Goal: Information Seeking & Learning: Learn about a topic

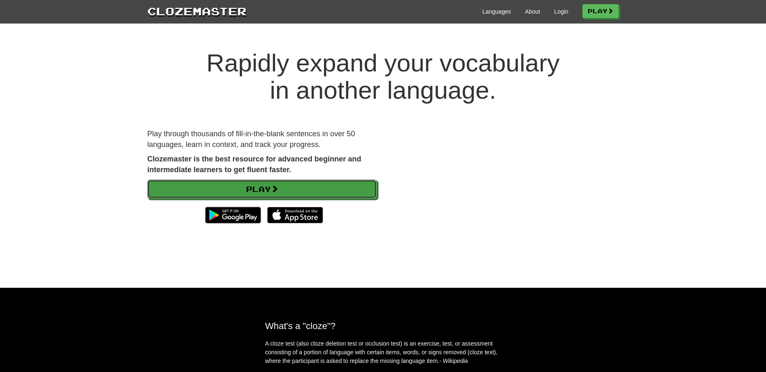
click at [259, 184] on link "Play" at bounding box center [261, 189] width 229 height 19
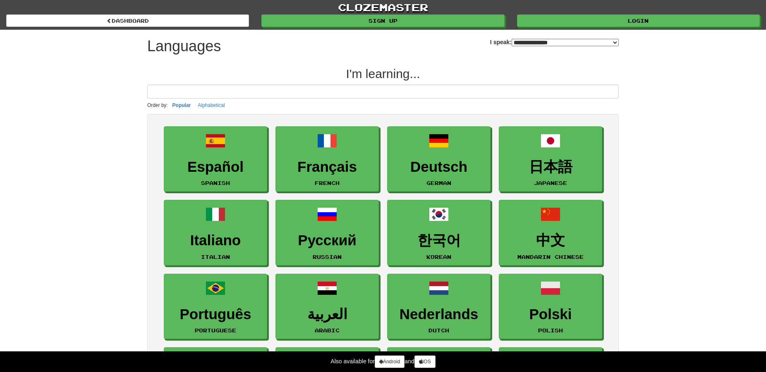
select select "*******"
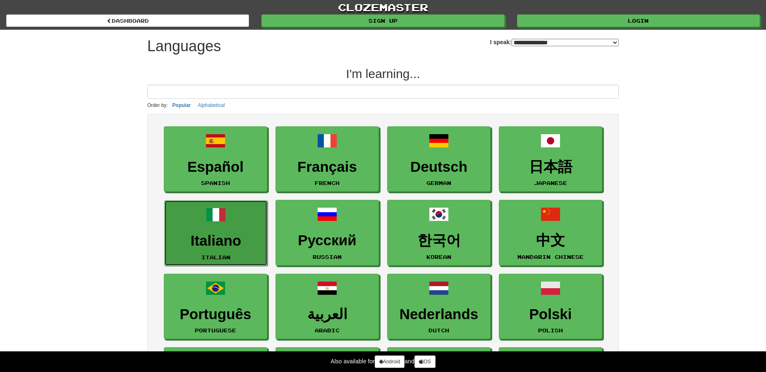
click at [222, 245] on h3 "Italiano" at bounding box center [216, 241] width 94 height 16
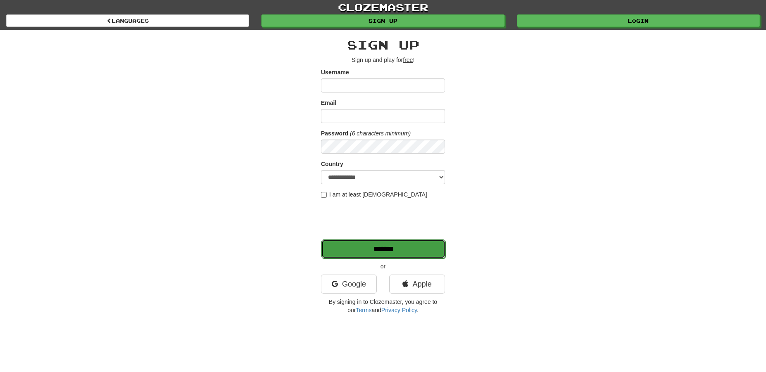
click at [372, 243] on input "*******" at bounding box center [383, 249] width 124 height 19
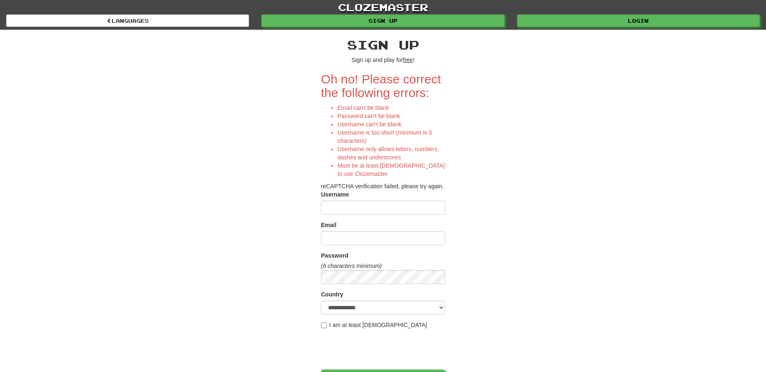
click at [552, 197] on div "**********" at bounding box center [383, 240] width 484 height 420
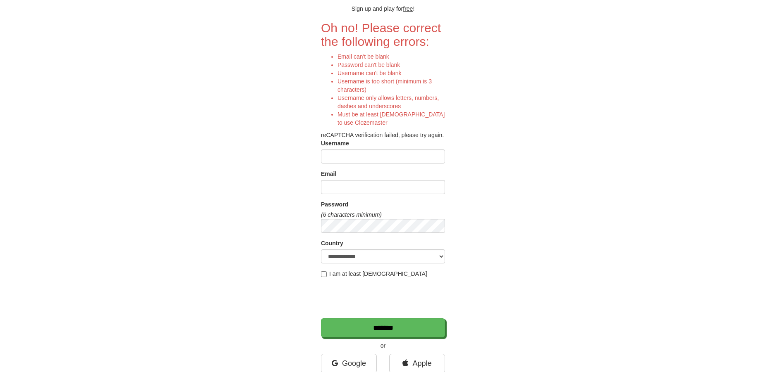
scroll to position [42, 0]
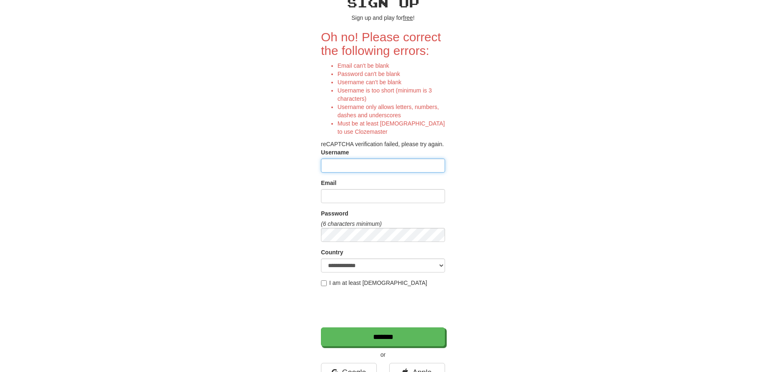
click at [377, 170] on input "Username" at bounding box center [383, 166] width 124 height 14
type input "******"
click at [380, 194] on input "Email" at bounding box center [383, 196] width 124 height 14
type input "**********"
select select "**"
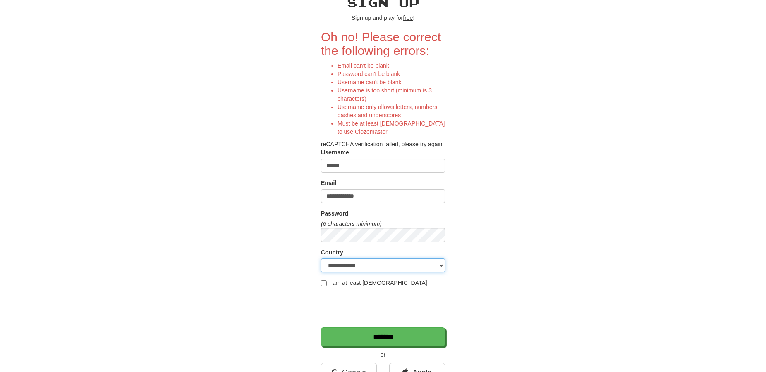
click option "*******" at bounding box center [0, 0] width 0 height 0
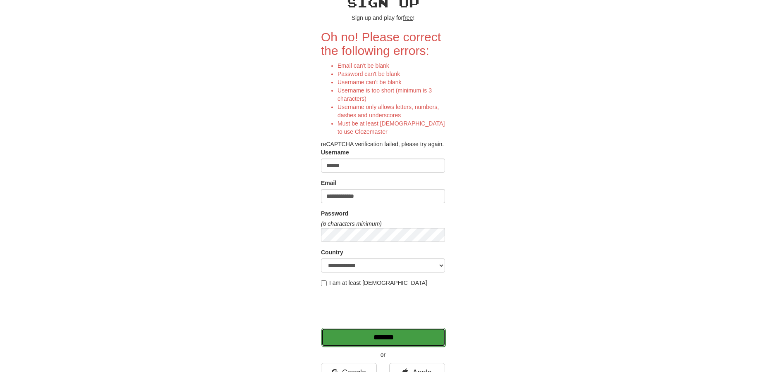
click at [379, 336] on input "*******" at bounding box center [383, 337] width 124 height 19
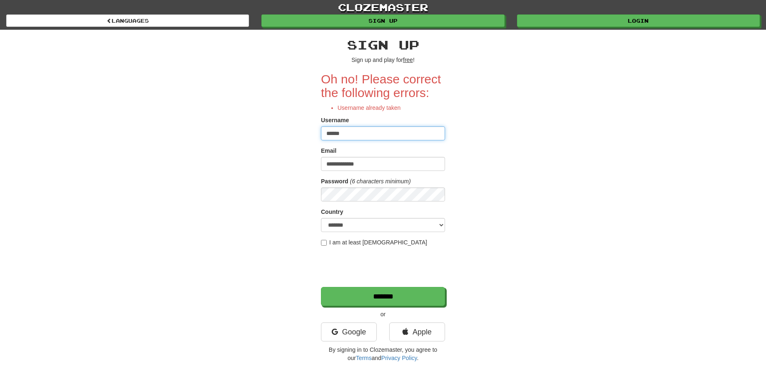
drag, startPoint x: 364, startPoint y: 135, endPoint x: 340, endPoint y: 137, distance: 24.4
click at [340, 137] on input "******" at bounding box center [383, 133] width 124 height 14
drag, startPoint x: 372, startPoint y: 164, endPoint x: 305, endPoint y: 167, distance: 66.6
click at [321, 167] on input "**********" at bounding box center [383, 164] width 124 height 14
drag, startPoint x: 351, startPoint y: 130, endPoint x: 312, endPoint y: 139, distance: 40.2
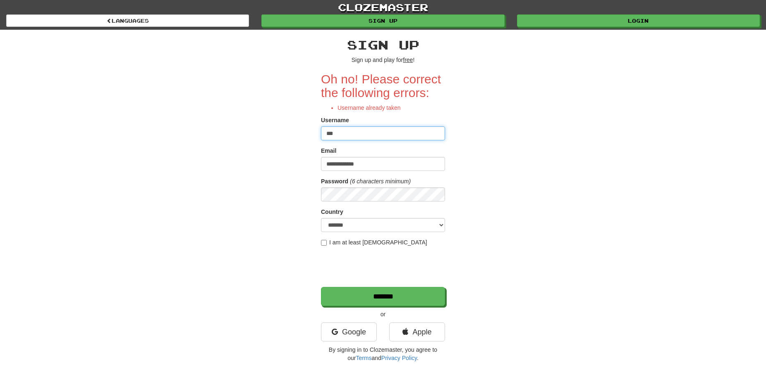
click at [321, 139] on input "***" at bounding box center [383, 133] width 124 height 14
paste input "**********"
type input "**********"
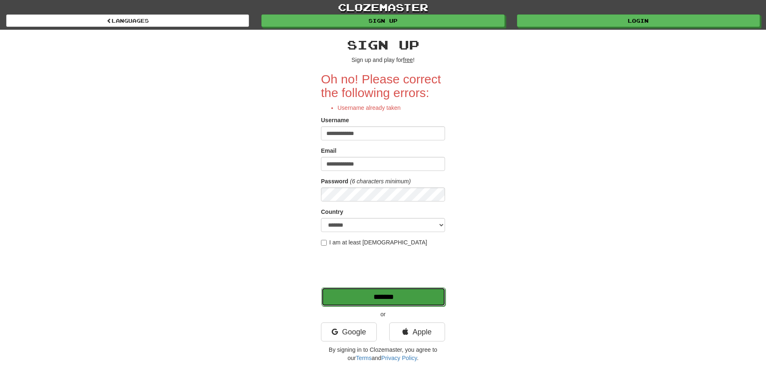
click at [370, 296] on input "*******" at bounding box center [383, 297] width 124 height 19
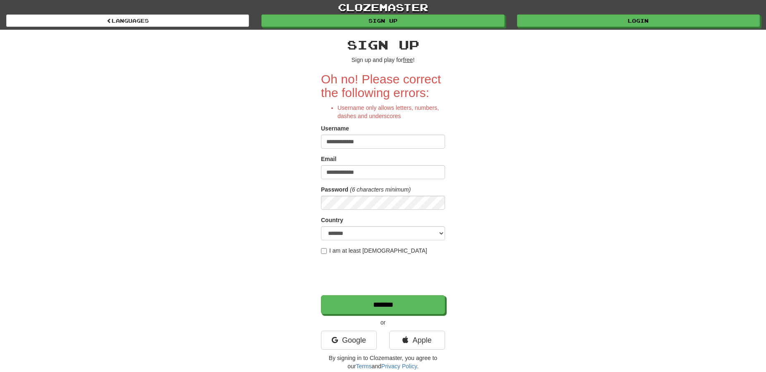
drag, startPoint x: 382, startPoint y: 145, endPoint x: 262, endPoint y: 144, distance: 120.3
click at [321, 144] on input "**********" at bounding box center [383, 142] width 124 height 14
type input "*"
type input "****"
click at [423, 307] on input "*******" at bounding box center [383, 305] width 124 height 19
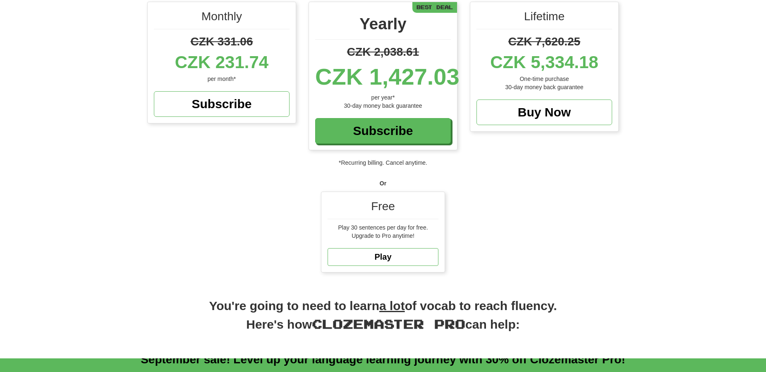
scroll to position [126, 0]
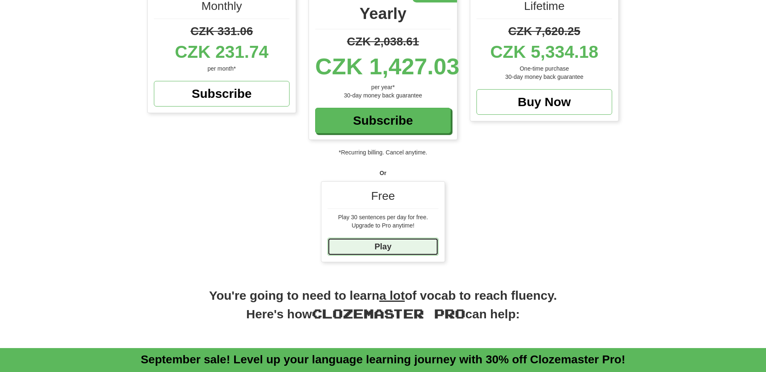
click at [396, 246] on link "Play" at bounding box center [382, 247] width 111 height 18
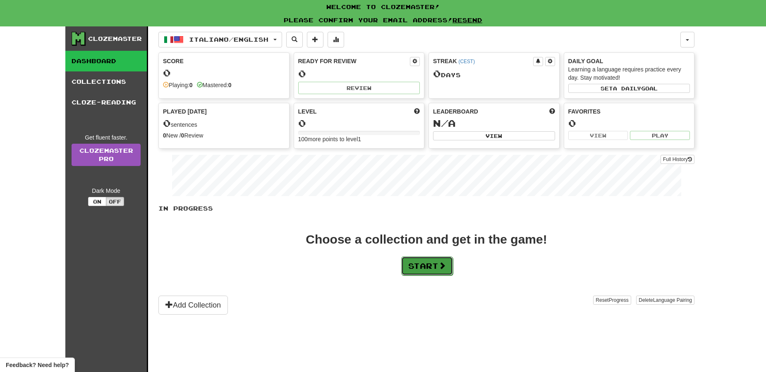
click at [434, 272] on button "Start" at bounding box center [427, 266] width 52 height 19
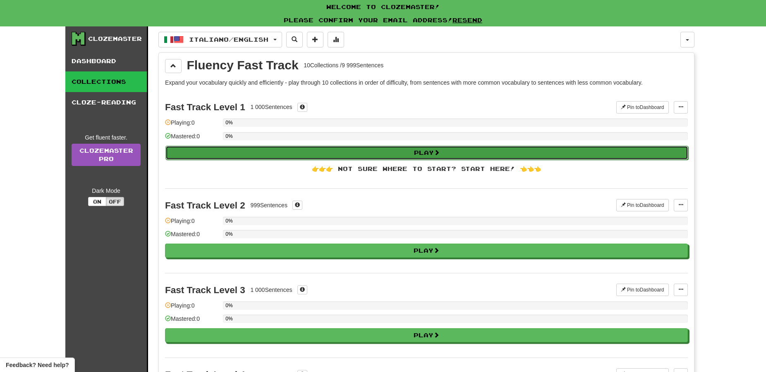
click at [422, 150] on button "Play" at bounding box center [426, 153] width 522 height 14
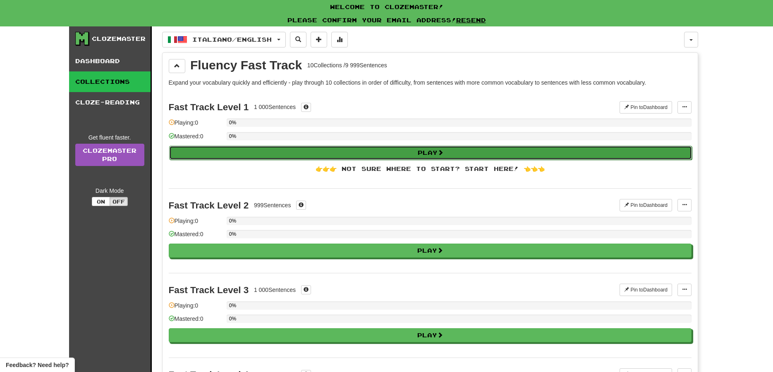
select select "**"
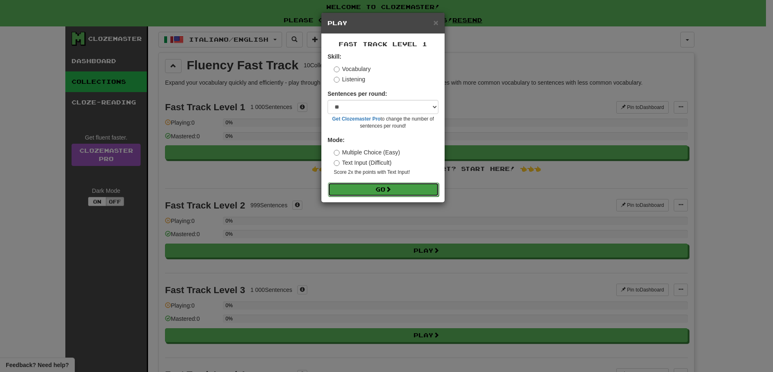
click at [396, 188] on button "Go" at bounding box center [383, 190] width 111 height 14
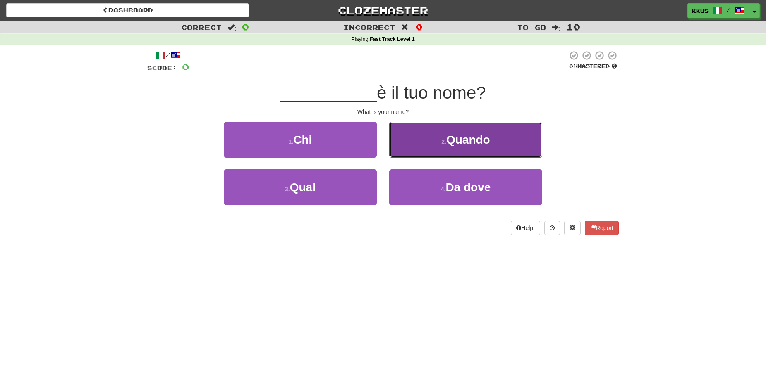
click at [475, 143] on span "Quando" at bounding box center [468, 140] width 44 height 13
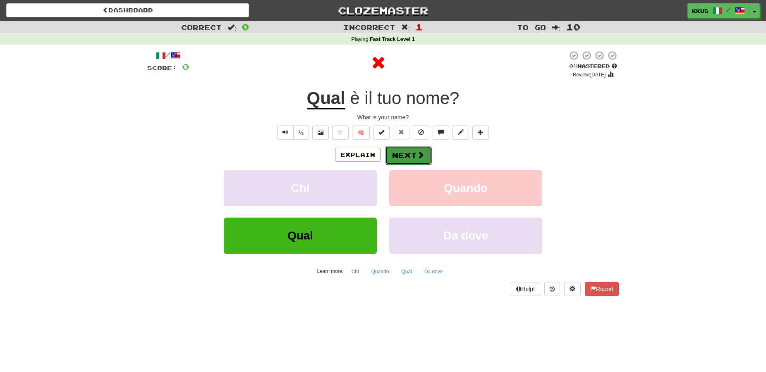
click at [407, 160] on button "Next" at bounding box center [408, 155] width 46 height 19
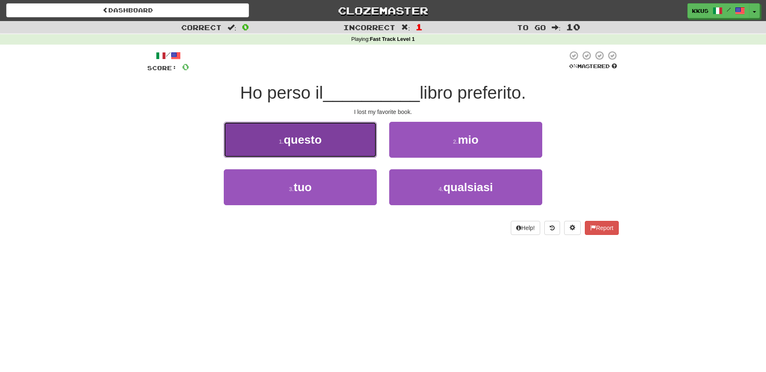
click at [326, 142] on button "1 . questo" at bounding box center [300, 140] width 153 height 36
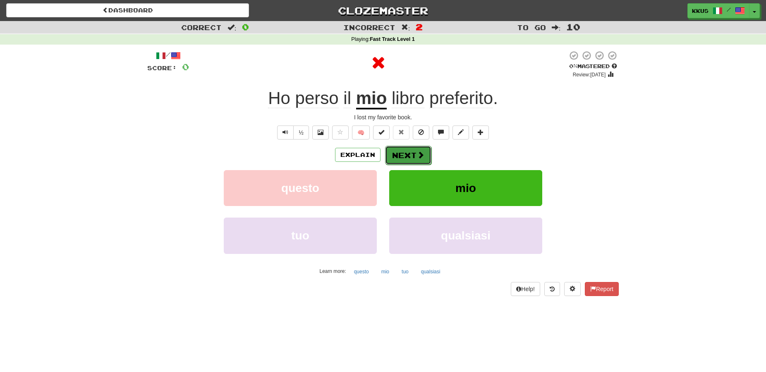
click at [415, 155] on button "Next" at bounding box center [408, 155] width 46 height 19
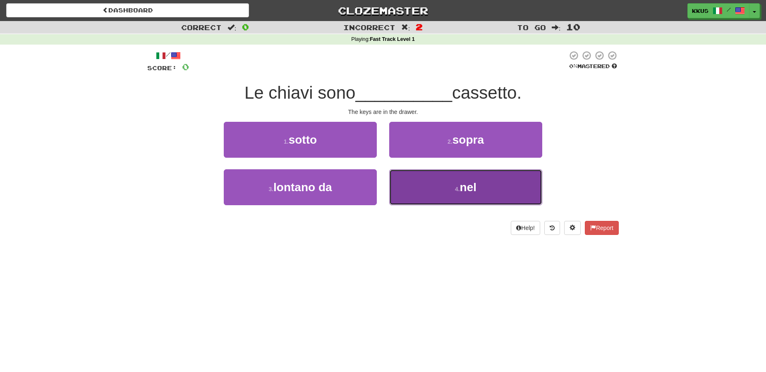
click at [455, 189] on small "4 ." at bounding box center [457, 189] width 5 height 7
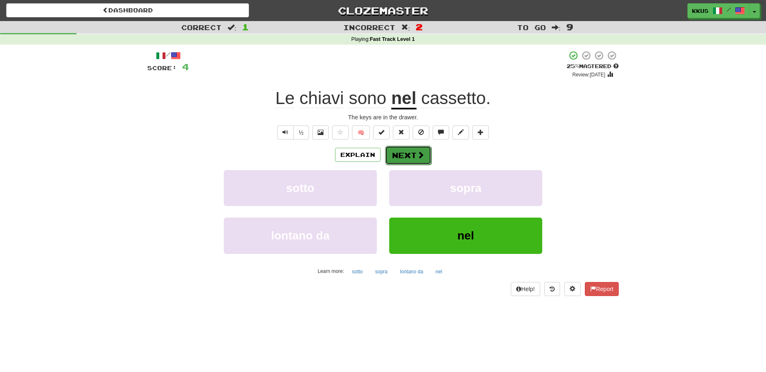
click at [413, 162] on button "Next" at bounding box center [408, 155] width 46 height 19
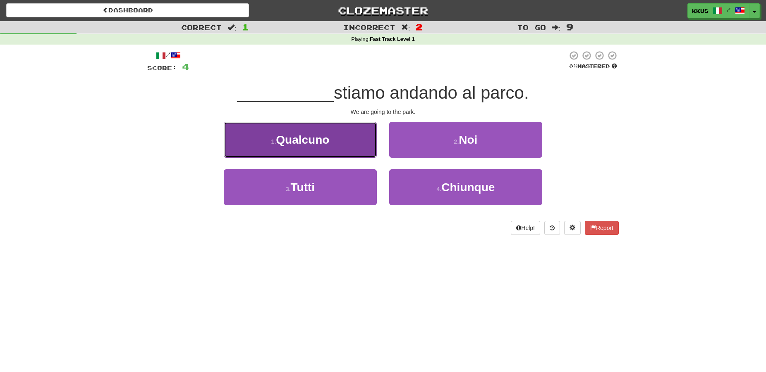
click at [314, 131] on button "1 . [GEOGRAPHIC_DATA]" at bounding box center [300, 140] width 153 height 36
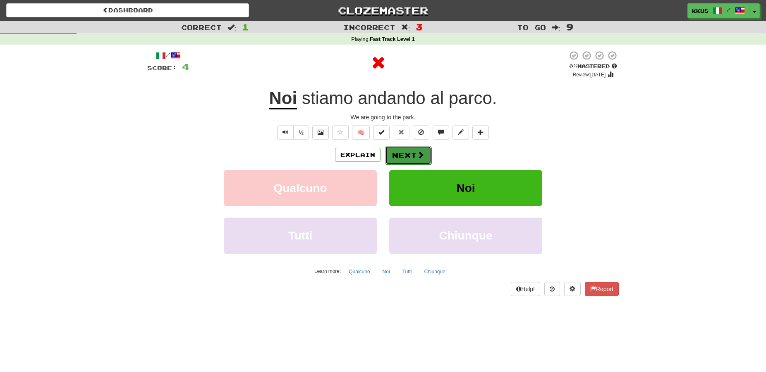
click at [413, 157] on button "Next" at bounding box center [408, 155] width 46 height 19
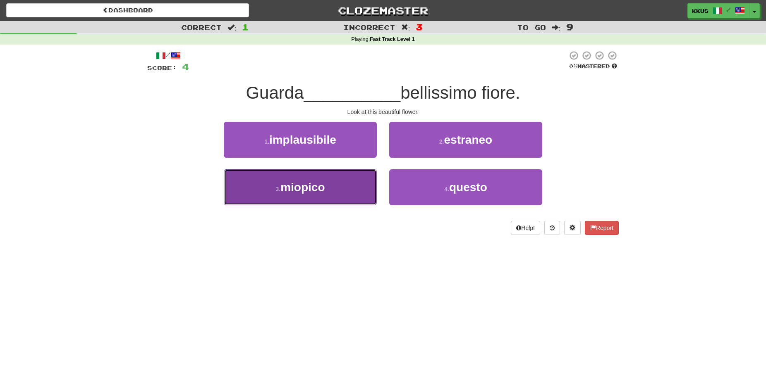
click at [310, 183] on span "miopico" at bounding box center [302, 187] width 44 height 13
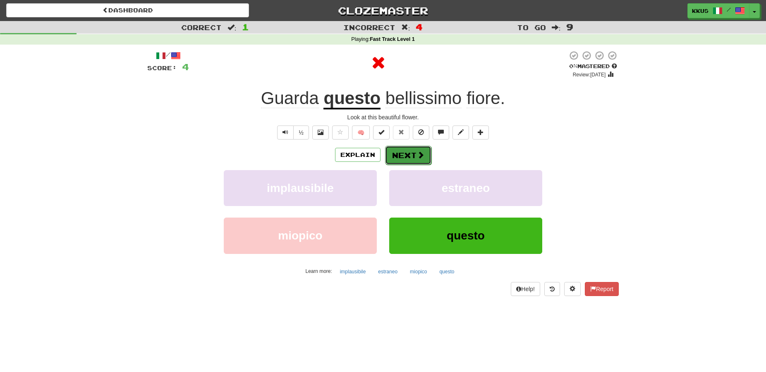
click at [411, 152] on button "Next" at bounding box center [408, 155] width 46 height 19
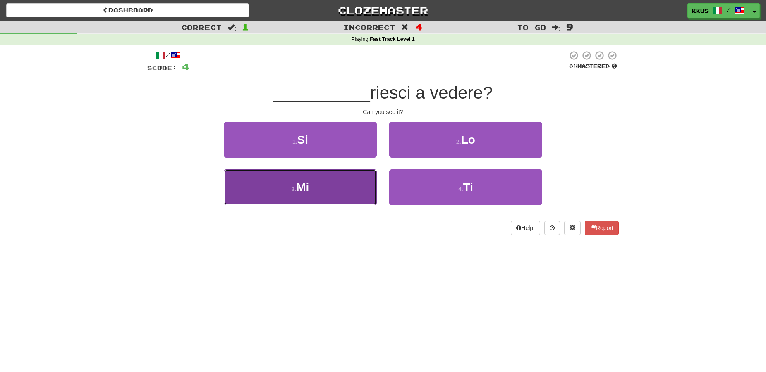
click at [327, 187] on button "3 . Mi" at bounding box center [300, 187] width 153 height 36
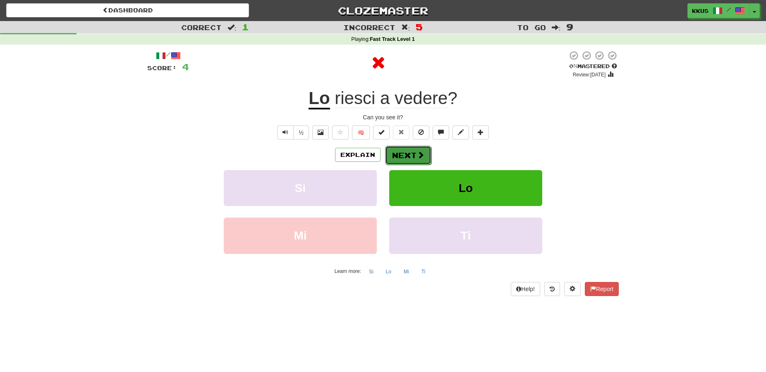
click at [413, 149] on button "Next" at bounding box center [408, 155] width 46 height 19
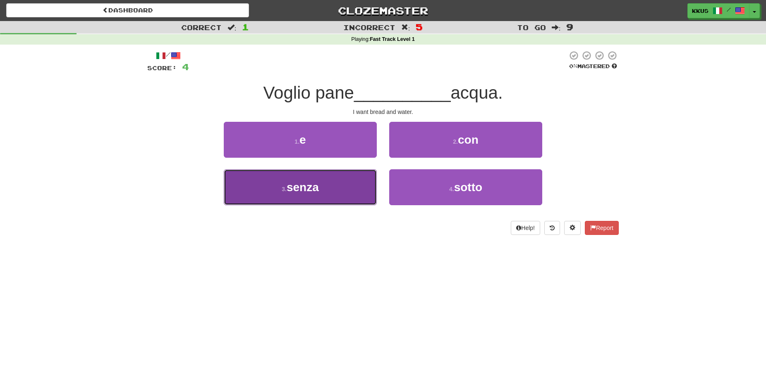
click at [350, 184] on button "3 . senza" at bounding box center [300, 187] width 153 height 36
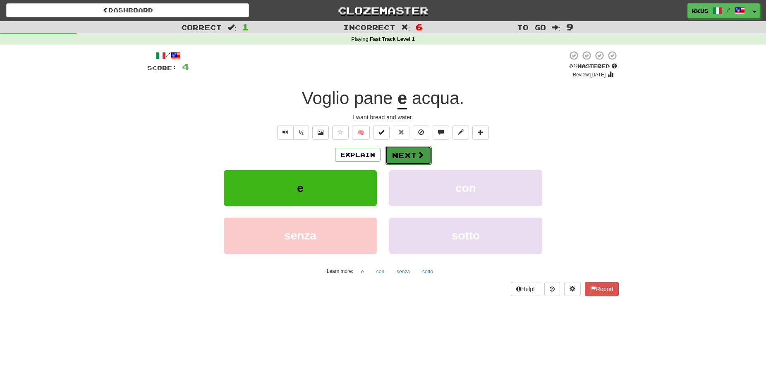
click at [413, 155] on button "Next" at bounding box center [408, 155] width 46 height 19
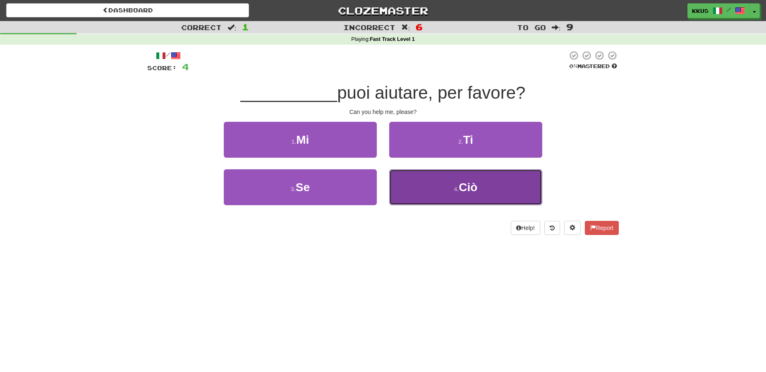
click at [450, 188] on button "4 . Ciò" at bounding box center [465, 187] width 153 height 36
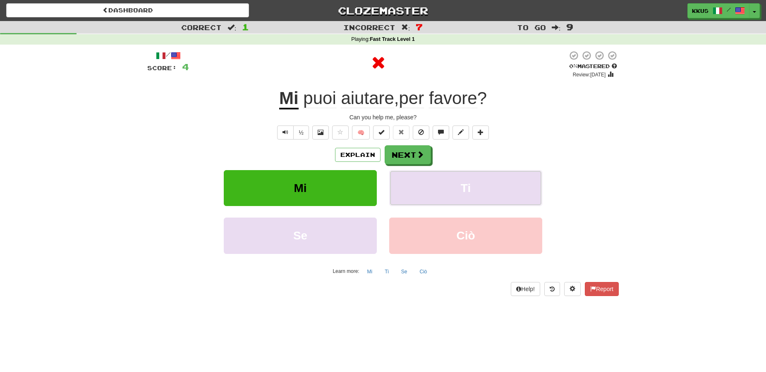
click at [416, 170] on div "Explain Next Mi Ti Se Ciò Learn more: Mi Ti Se Ciò" at bounding box center [382, 211] width 471 height 133
click at [410, 155] on button "Next" at bounding box center [408, 155] width 46 height 19
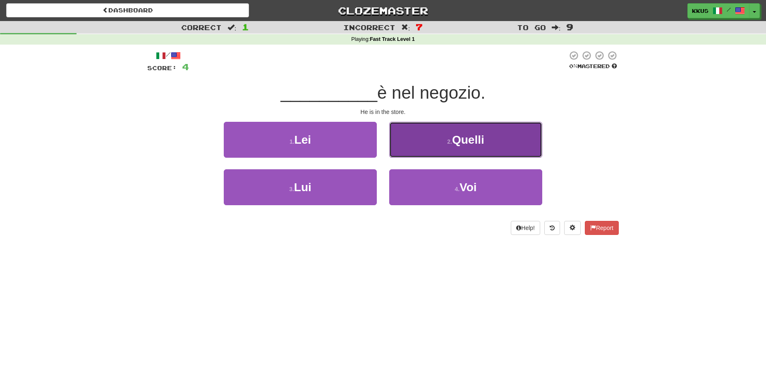
click at [469, 138] on span "Quelli" at bounding box center [468, 140] width 32 height 13
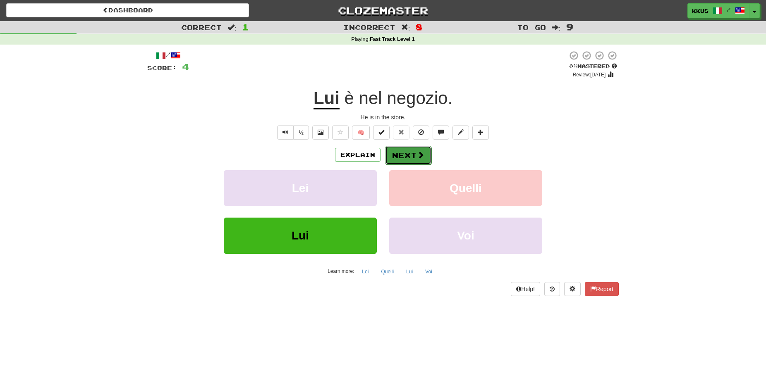
click at [416, 152] on button "Next" at bounding box center [408, 155] width 46 height 19
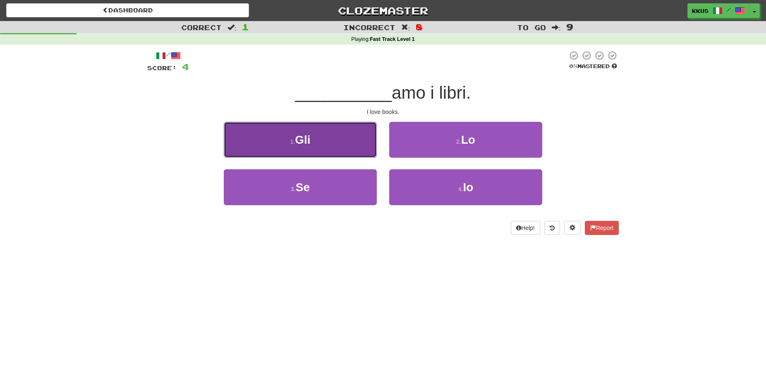
click at [319, 140] on button "1 . Gli" at bounding box center [300, 140] width 153 height 36
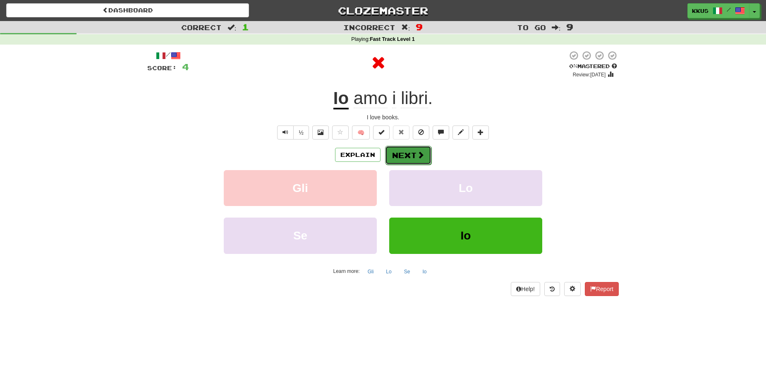
click at [404, 147] on button "Next" at bounding box center [408, 155] width 46 height 19
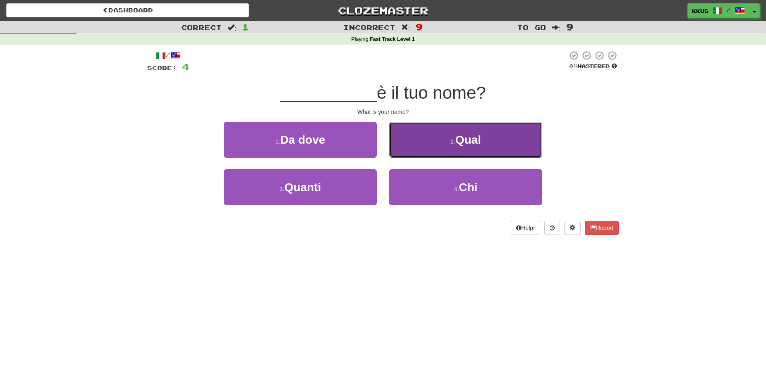
click at [453, 138] on button "2 . Qual" at bounding box center [465, 140] width 153 height 36
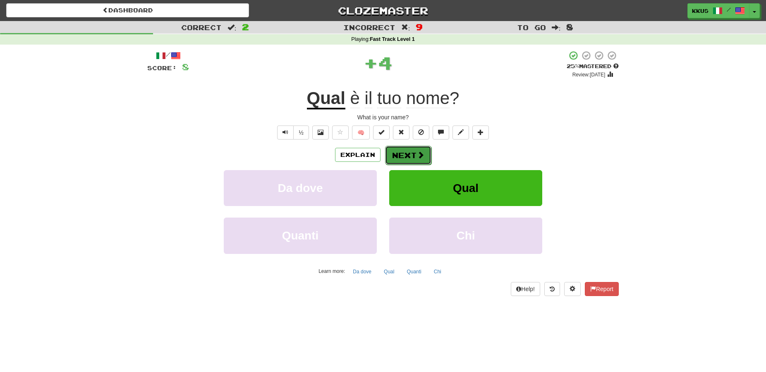
click at [403, 152] on button "Next" at bounding box center [408, 155] width 46 height 19
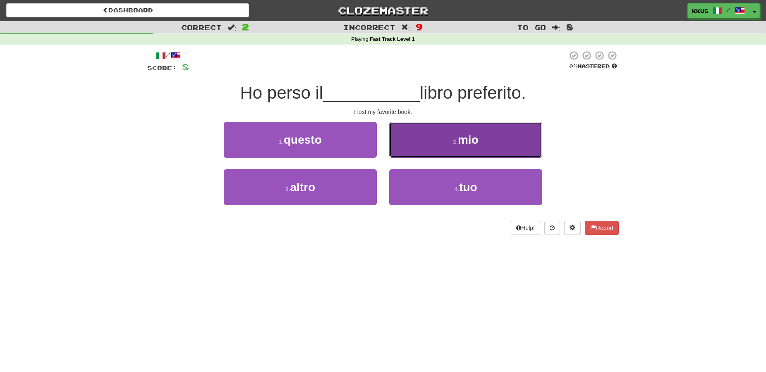
click at [459, 134] on span "mio" at bounding box center [468, 140] width 21 height 13
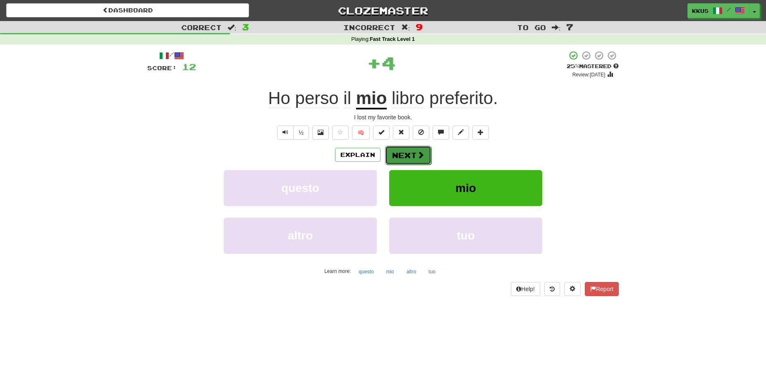
click at [405, 151] on button "Next" at bounding box center [408, 155] width 46 height 19
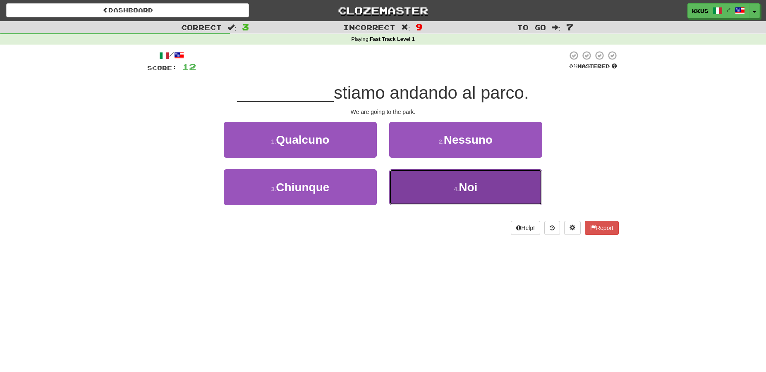
click at [450, 188] on button "4 . Noi" at bounding box center [465, 187] width 153 height 36
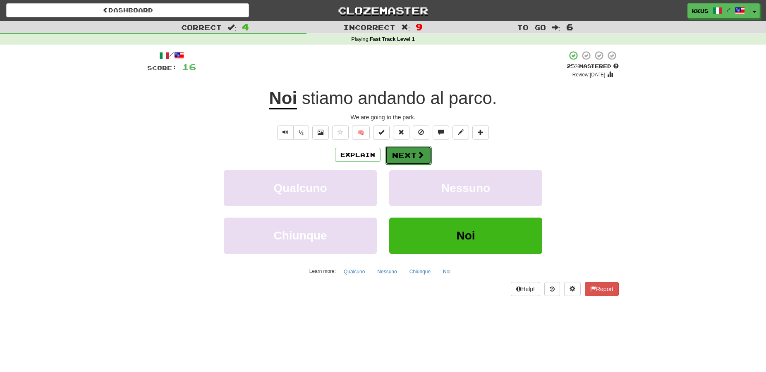
click at [406, 151] on button "Next" at bounding box center [408, 155] width 46 height 19
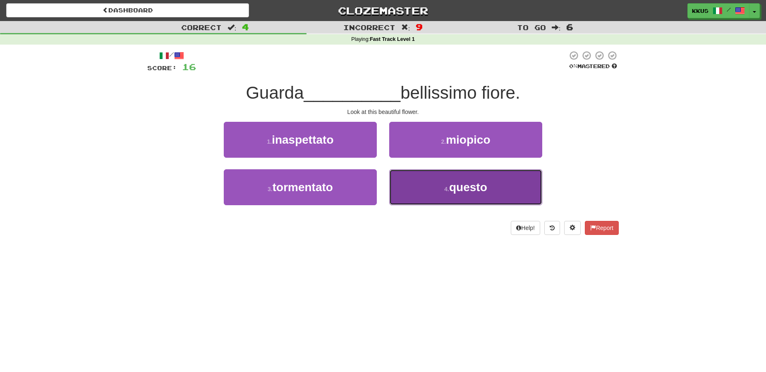
click at [474, 181] on button "4 . questo" at bounding box center [465, 187] width 153 height 36
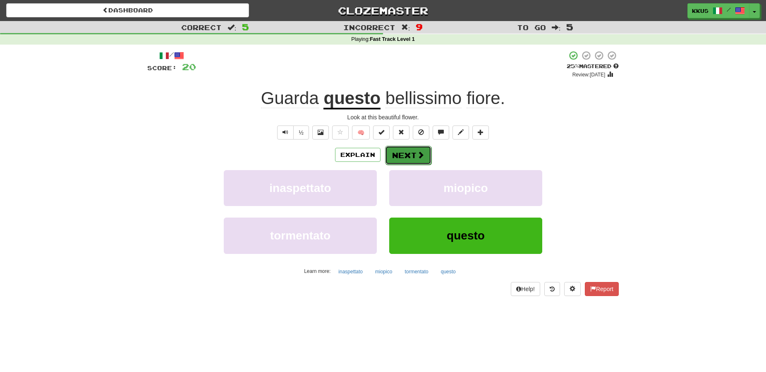
click at [403, 152] on button "Next" at bounding box center [408, 155] width 46 height 19
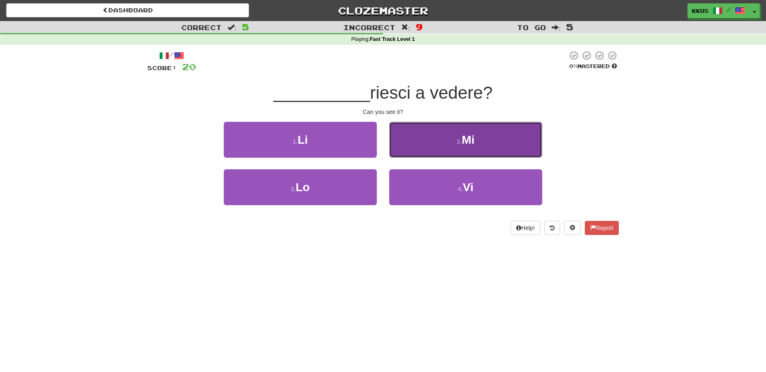
click at [454, 141] on button "2 . Mi" at bounding box center [465, 140] width 153 height 36
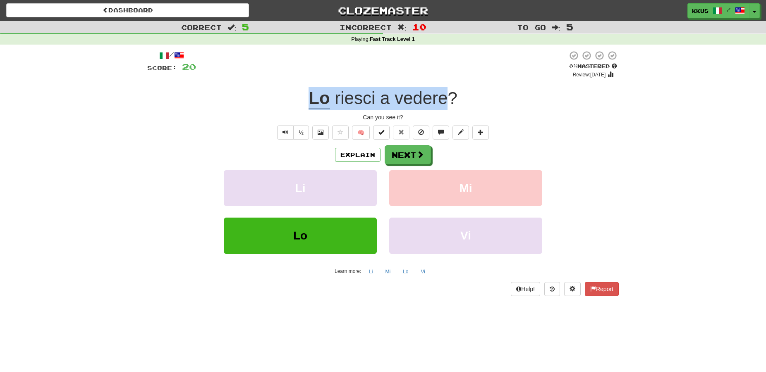
drag, startPoint x: 291, startPoint y: 97, endPoint x: 445, endPoint y: 101, distance: 154.2
click at [445, 101] on div "Lo riesci a vedere ?" at bounding box center [382, 98] width 471 height 23
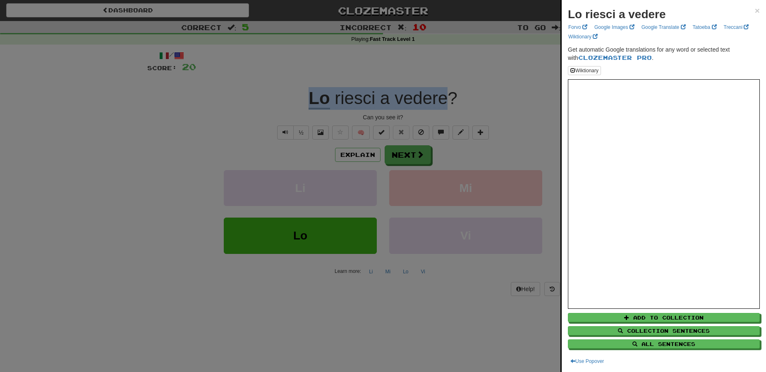
copy div "Lo riesci a vedere"
click at [754, 10] on span "×" at bounding box center [756, 11] width 5 height 10
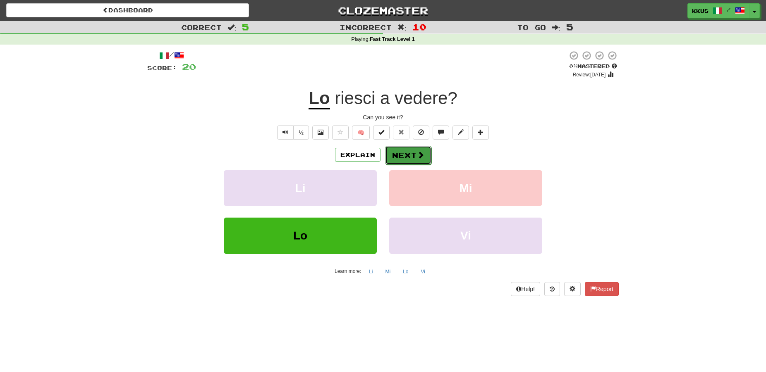
click at [415, 159] on button "Next" at bounding box center [408, 155] width 46 height 19
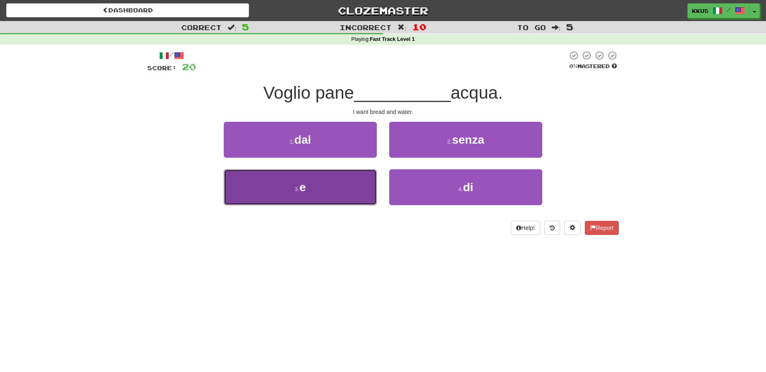
click at [324, 185] on button "3 . e" at bounding box center [300, 187] width 153 height 36
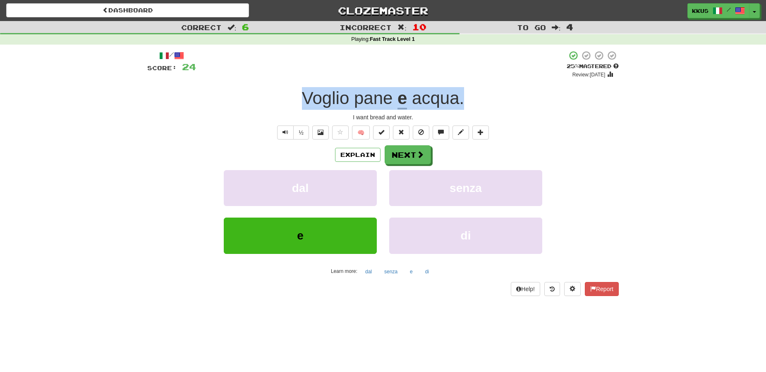
drag, startPoint x: 303, startPoint y: 100, endPoint x: 463, endPoint y: 98, distance: 160.4
click at [463, 98] on div "Voglio pane e acqua ." at bounding box center [382, 98] width 471 height 23
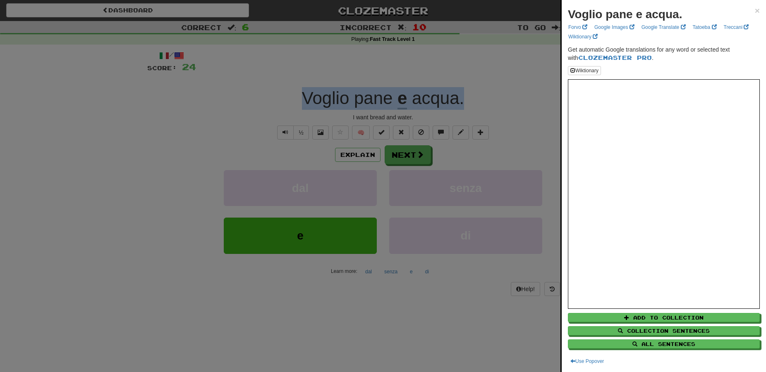
copy div "Voglio pane e acqua ."
click at [754, 11] on span "×" at bounding box center [756, 11] width 5 height 10
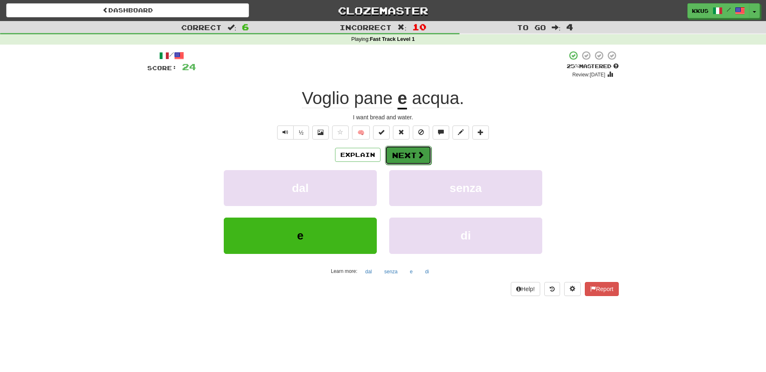
click at [414, 157] on button "Next" at bounding box center [408, 155] width 46 height 19
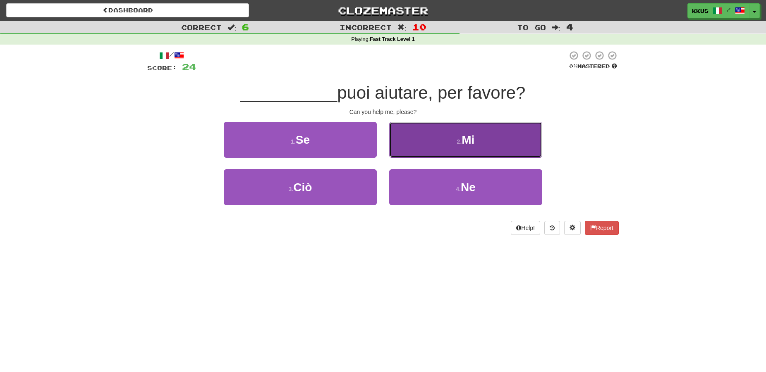
click at [475, 153] on button "2 . Mi" at bounding box center [465, 140] width 153 height 36
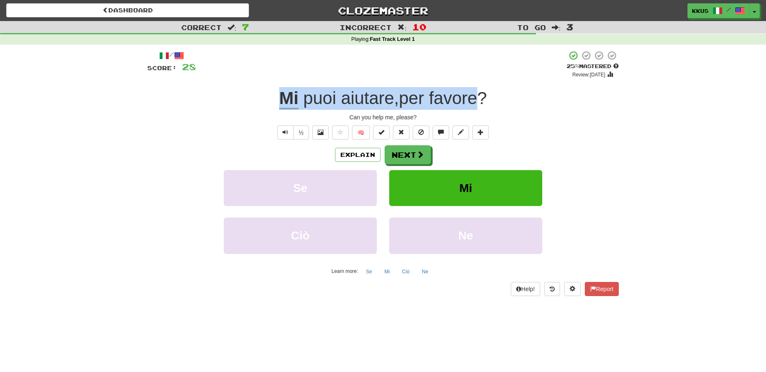
drag, startPoint x: 279, startPoint y: 101, endPoint x: 475, endPoint y: 98, distance: 196.4
click at [475, 98] on div "Mi puoi aiutare , per favore ?" at bounding box center [382, 98] width 471 height 23
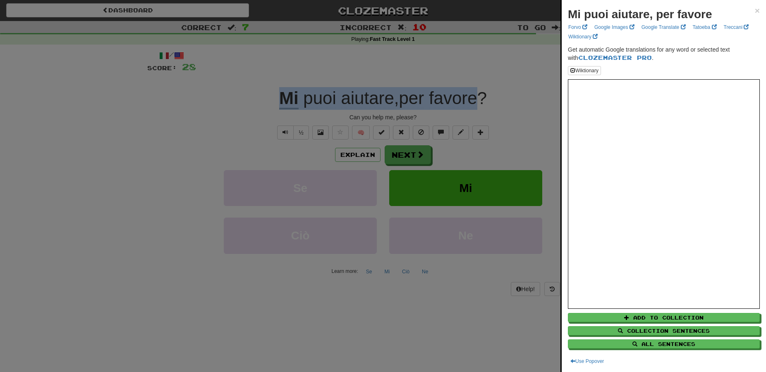
copy div "Mi puoi aiutare , per favore"
click at [754, 7] on span "×" at bounding box center [756, 11] width 5 height 10
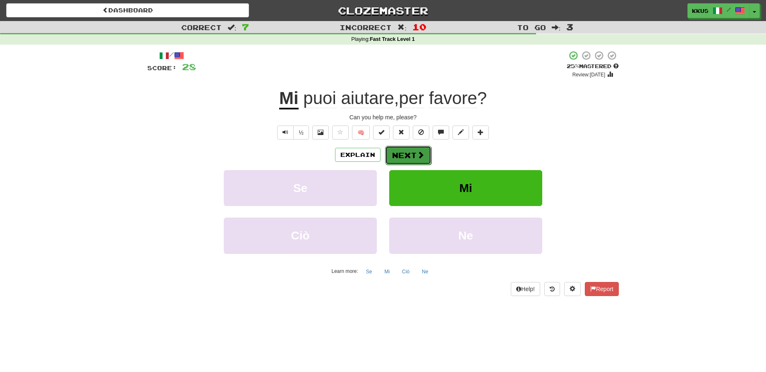
click at [408, 153] on button "Next" at bounding box center [408, 155] width 46 height 19
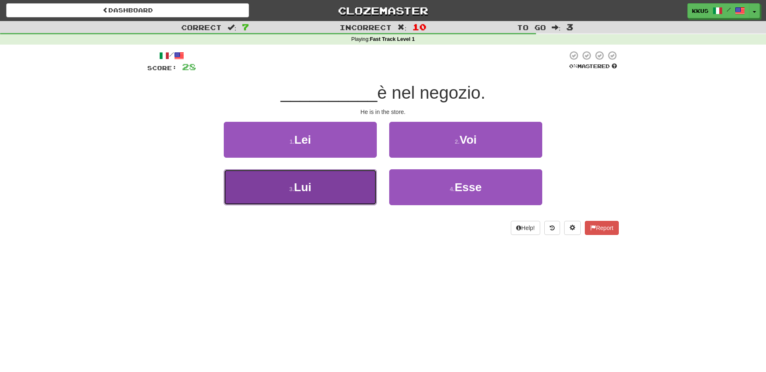
click at [328, 189] on button "3 . Lui" at bounding box center [300, 187] width 153 height 36
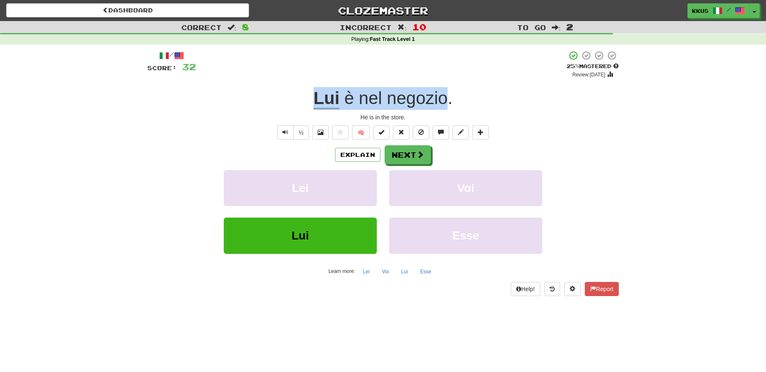
drag, startPoint x: 448, startPoint y: 97, endPoint x: 289, endPoint y: 91, distance: 159.7
click at [289, 91] on div "Lui è nel negozio ." at bounding box center [382, 98] width 471 height 23
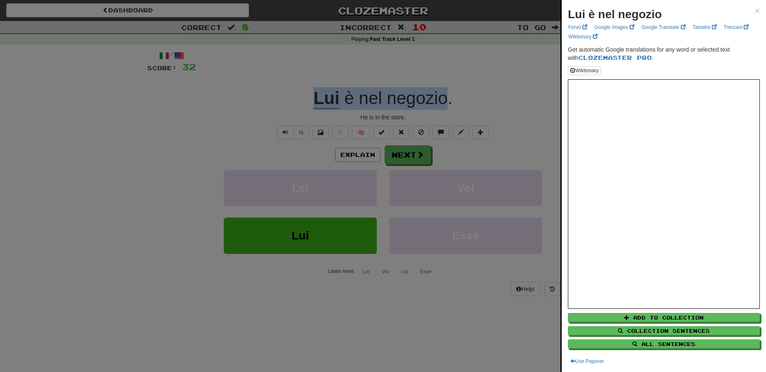
copy div "Lui è nel negozio"
click at [396, 159] on div at bounding box center [383, 186] width 766 height 372
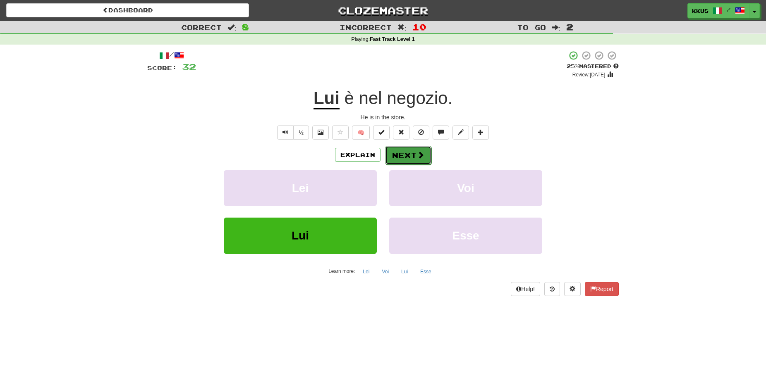
click at [407, 155] on button "Next" at bounding box center [408, 155] width 46 height 19
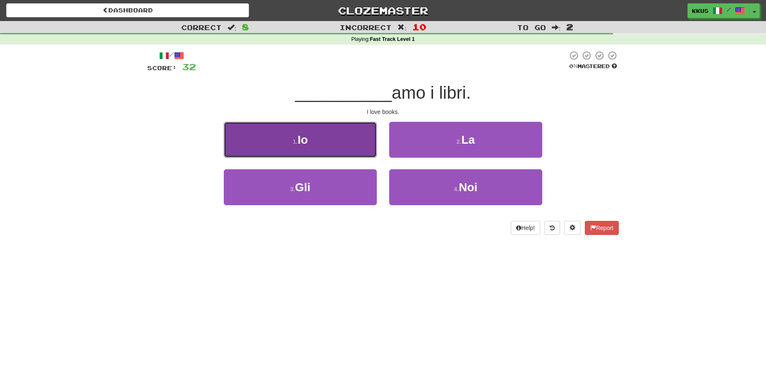
click at [311, 142] on button "1 . Io" at bounding box center [300, 140] width 153 height 36
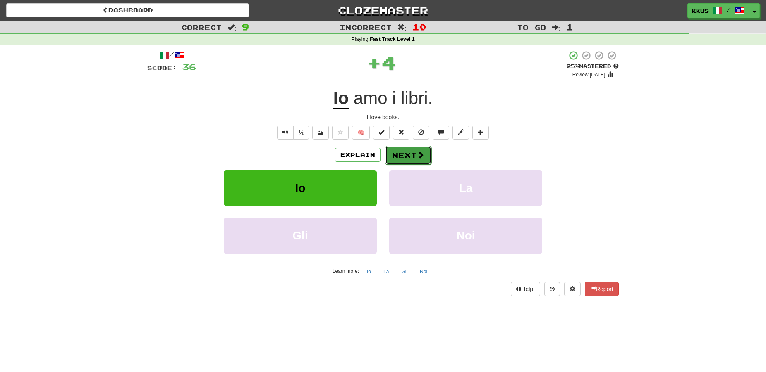
click at [402, 156] on button "Next" at bounding box center [408, 155] width 46 height 19
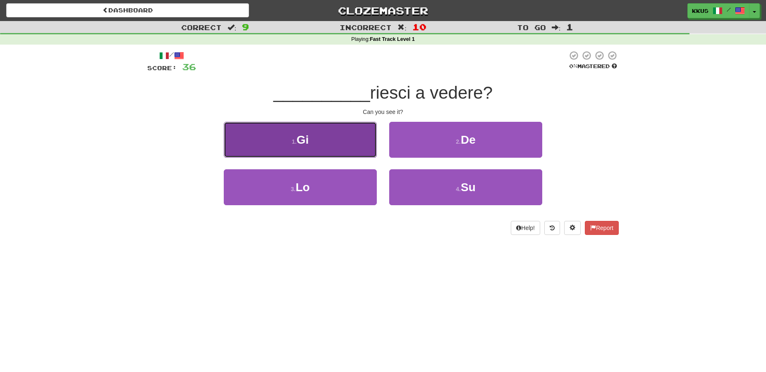
click at [279, 132] on button "1 . Gi" at bounding box center [300, 140] width 153 height 36
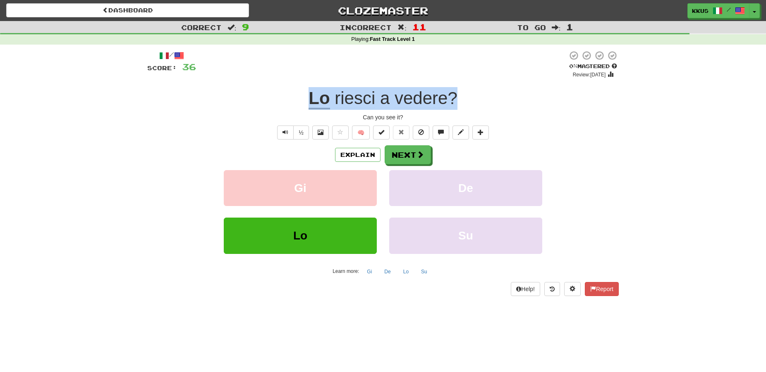
drag, startPoint x: 310, startPoint y: 100, endPoint x: 453, endPoint y: 100, distance: 143.4
click at [453, 100] on div "Lo riesci a vedere ?" at bounding box center [382, 98] width 471 height 23
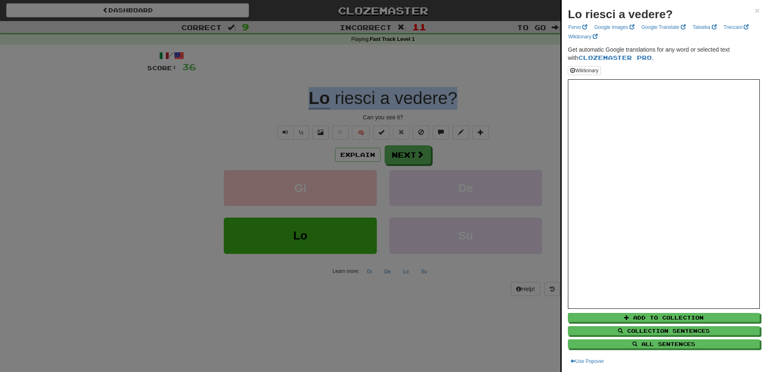
copy div "Lo riesci a vedere ?"
